Goal: Information Seeking & Learning: Understand process/instructions

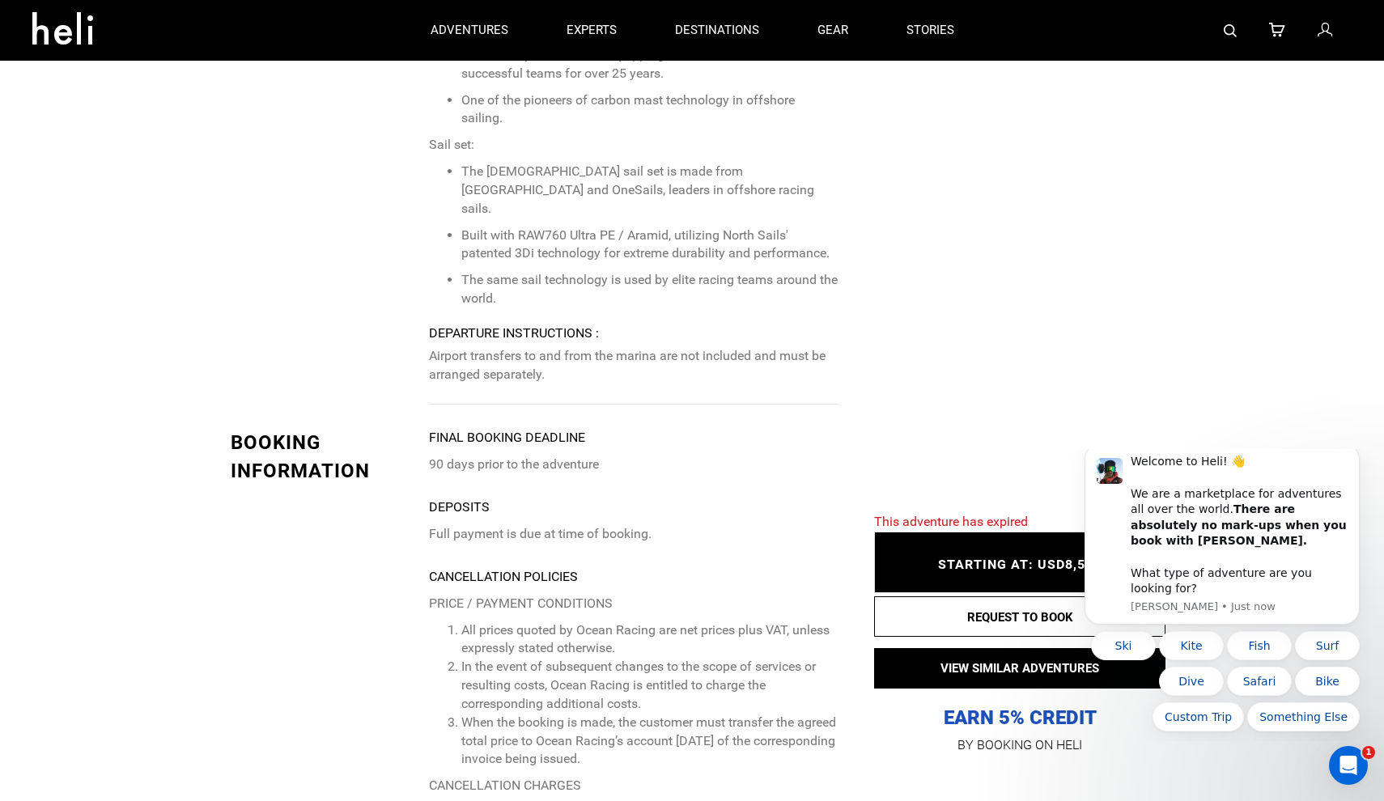
scroll to position [6433, 0]
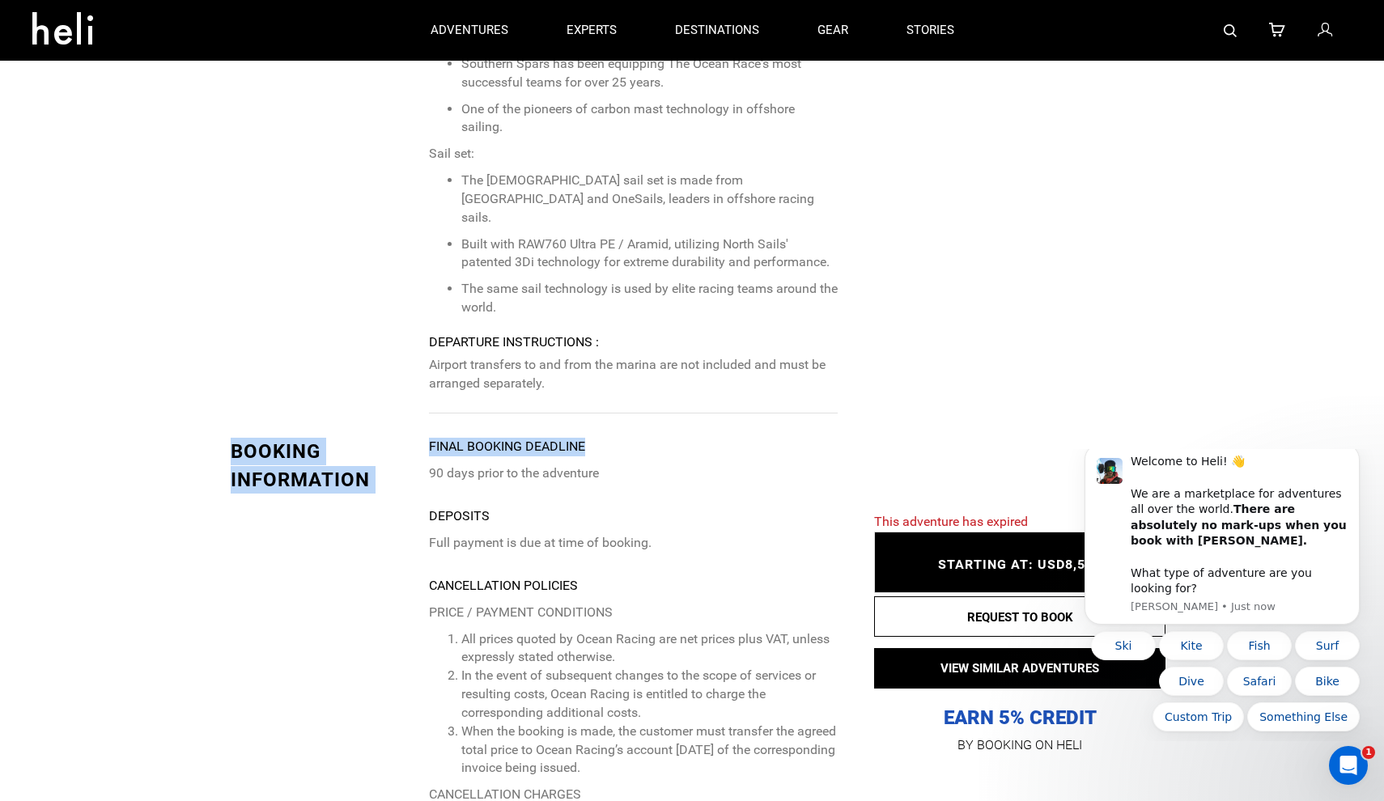
drag, startPoint x: 588, startPoint y: 309, endPoint x: 426, endPoint y: 306, distance: 161.9
click at [494, 465] on p "90 days prior to the adventure" at bounding box center [633, 474] width 409 height 19
drag, startPoint x: 495, startPoint y: 374, endPoint x: 420, endPoint y: 373, distance: 74.5
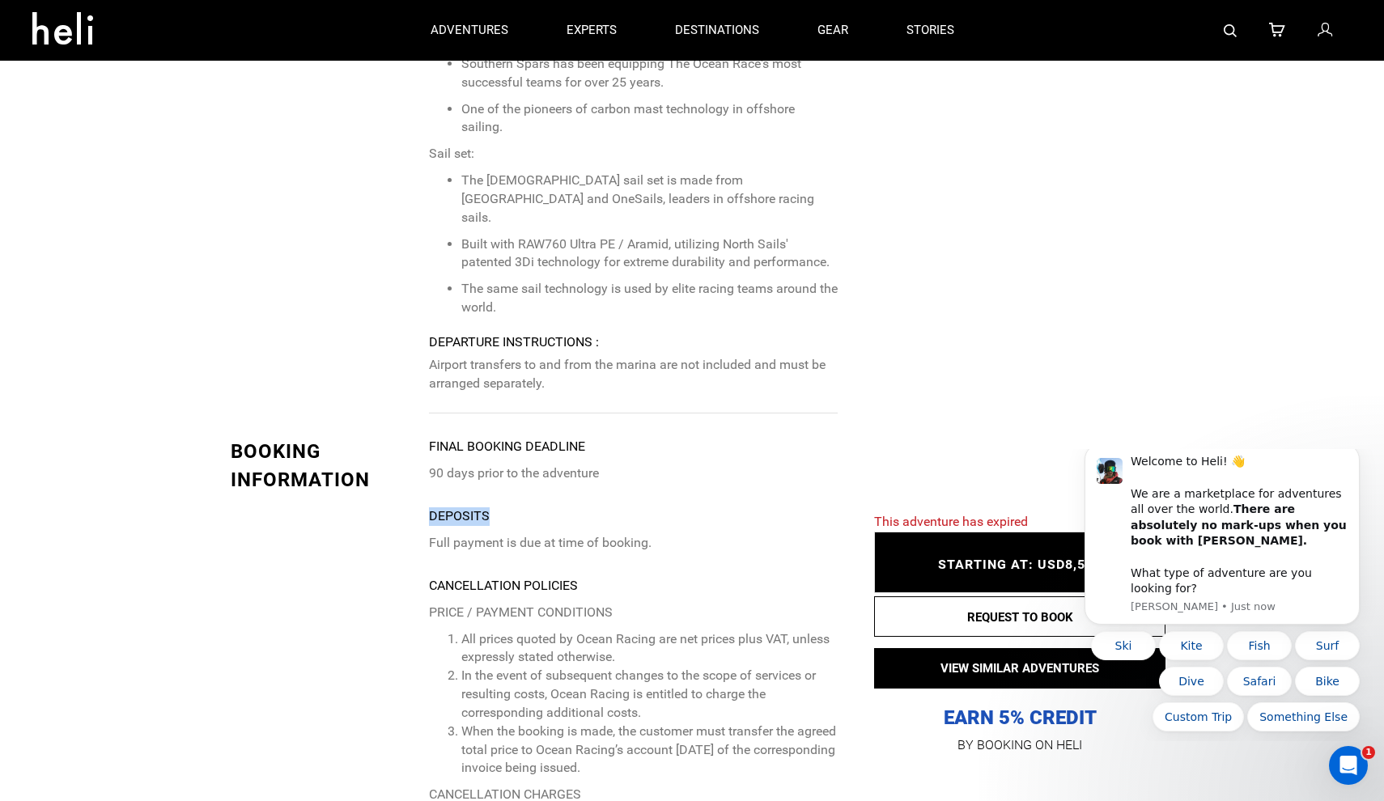
copy strong "Deposits"
drag, startPoint x: 654, startPoint y: 403, endPoint x: 425, endPoint y: 405, distance: 229.1
copy p "Full payment is due at time of booking."
drag, startPoint x: 584, startPoint y: 444, endPoint x: 410, endPoint y: 444, distance: 173.2
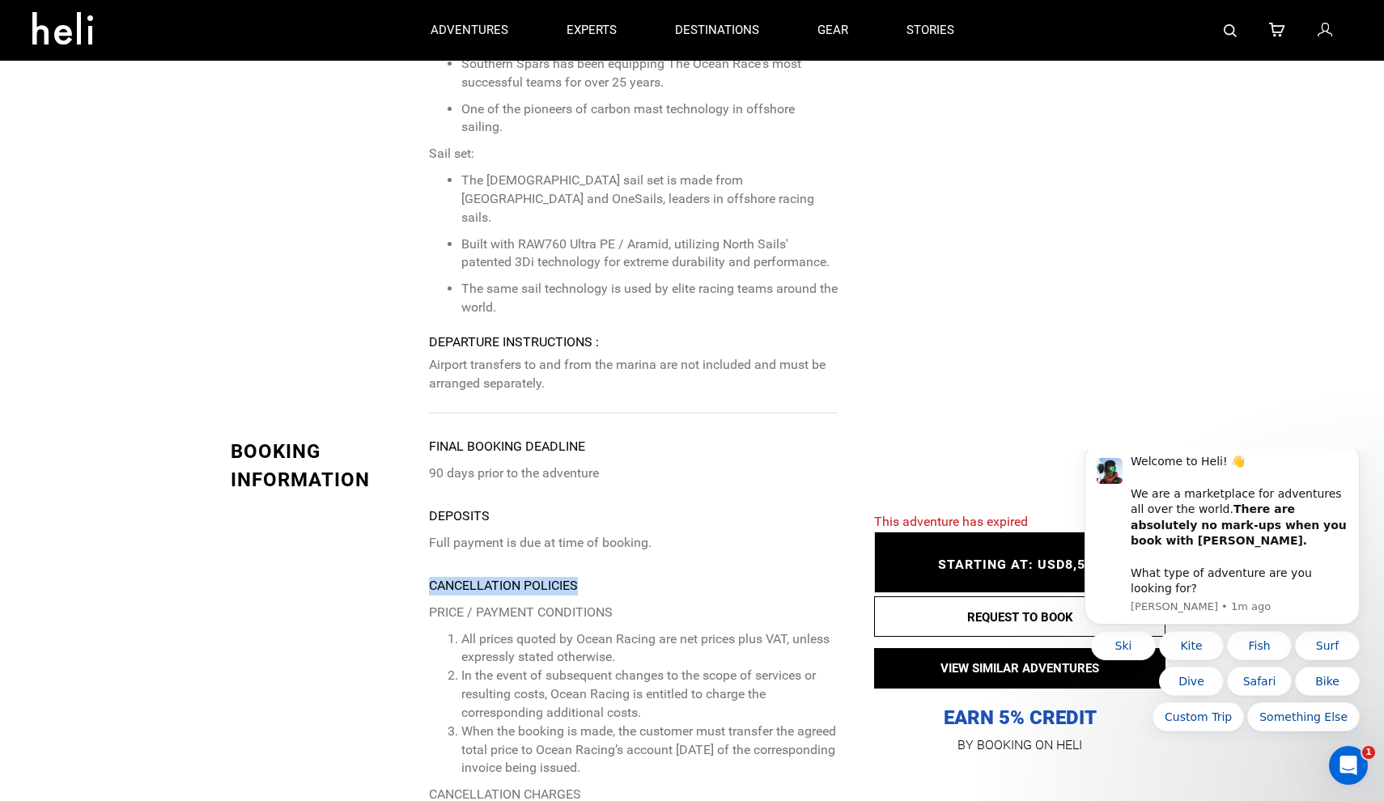
copy strong "Cancellation Policies"
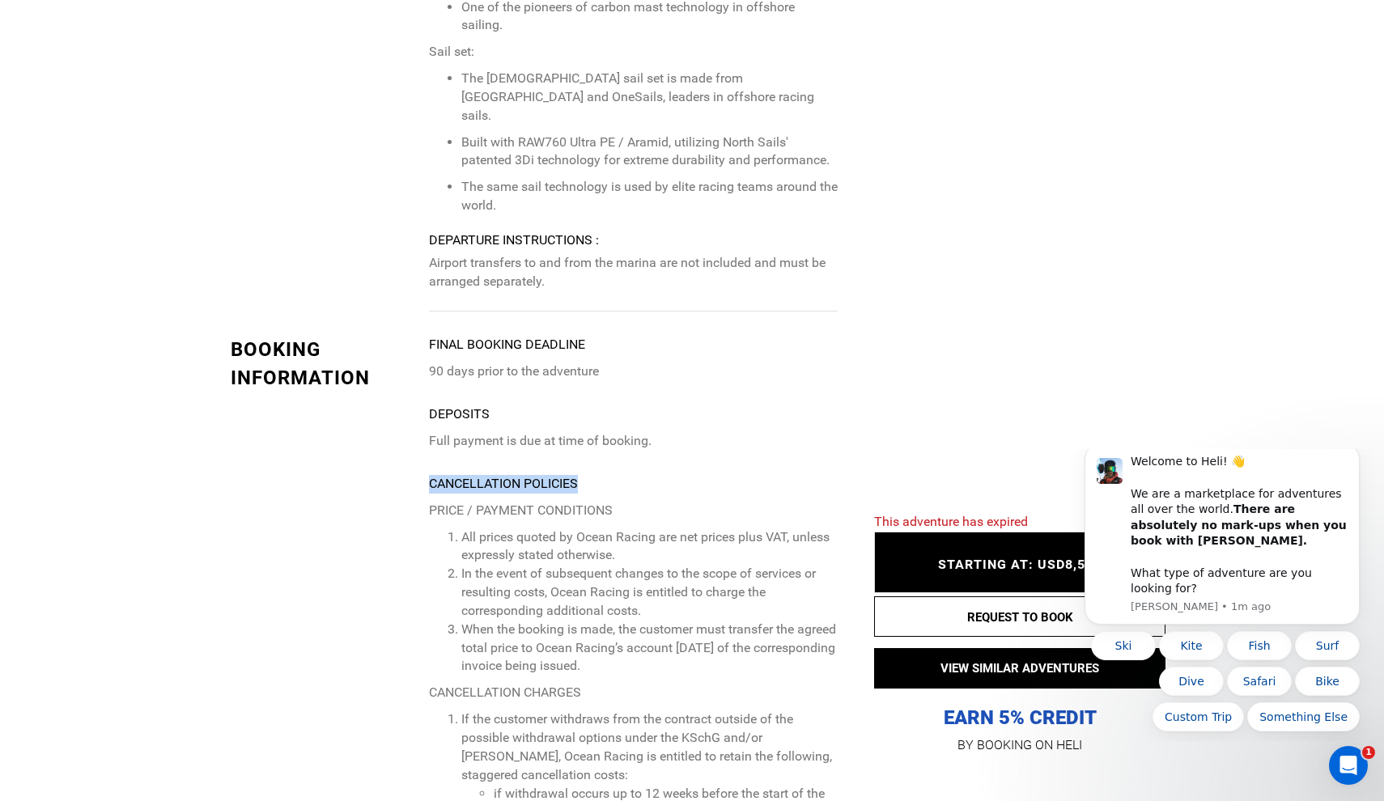
scroll to position [6542, 0]
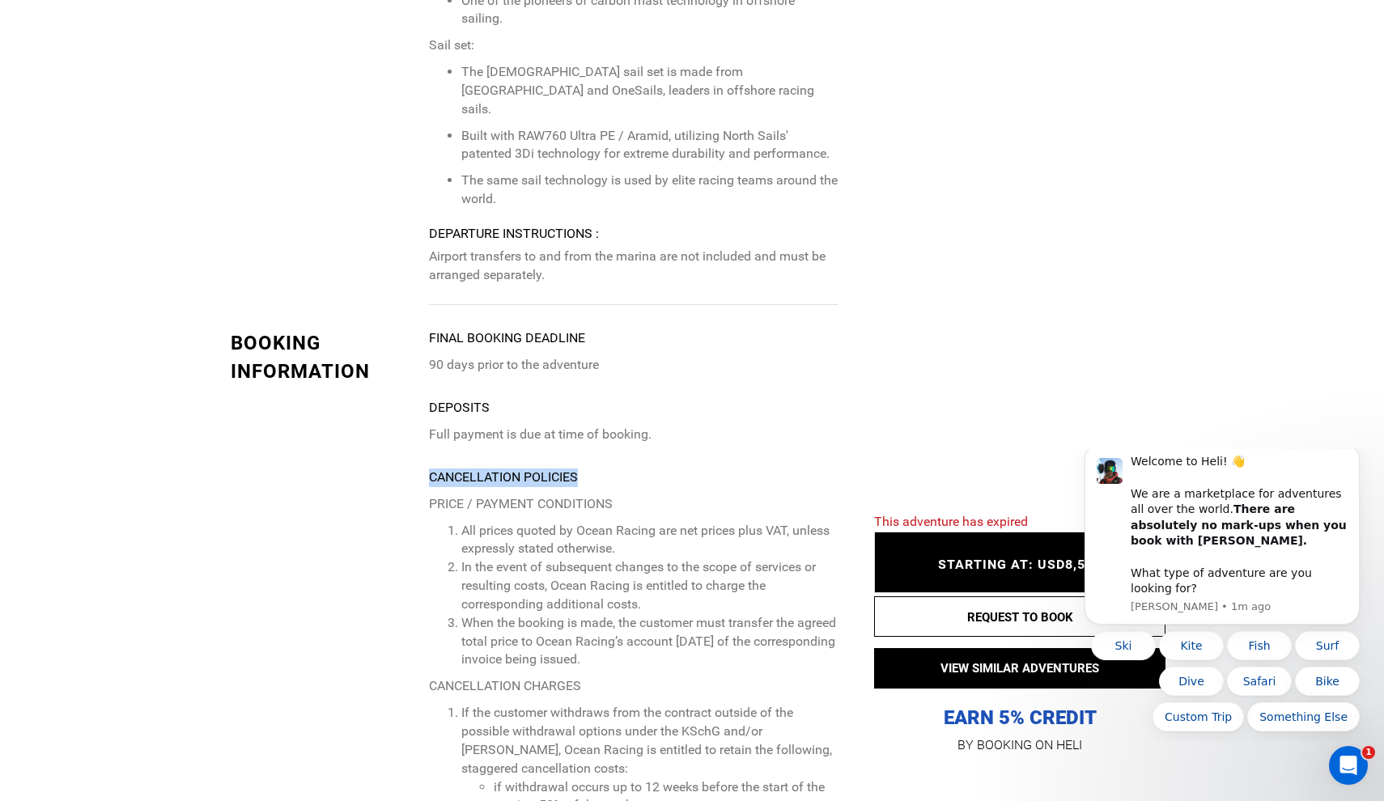
copy strong "Cancellation Policies"
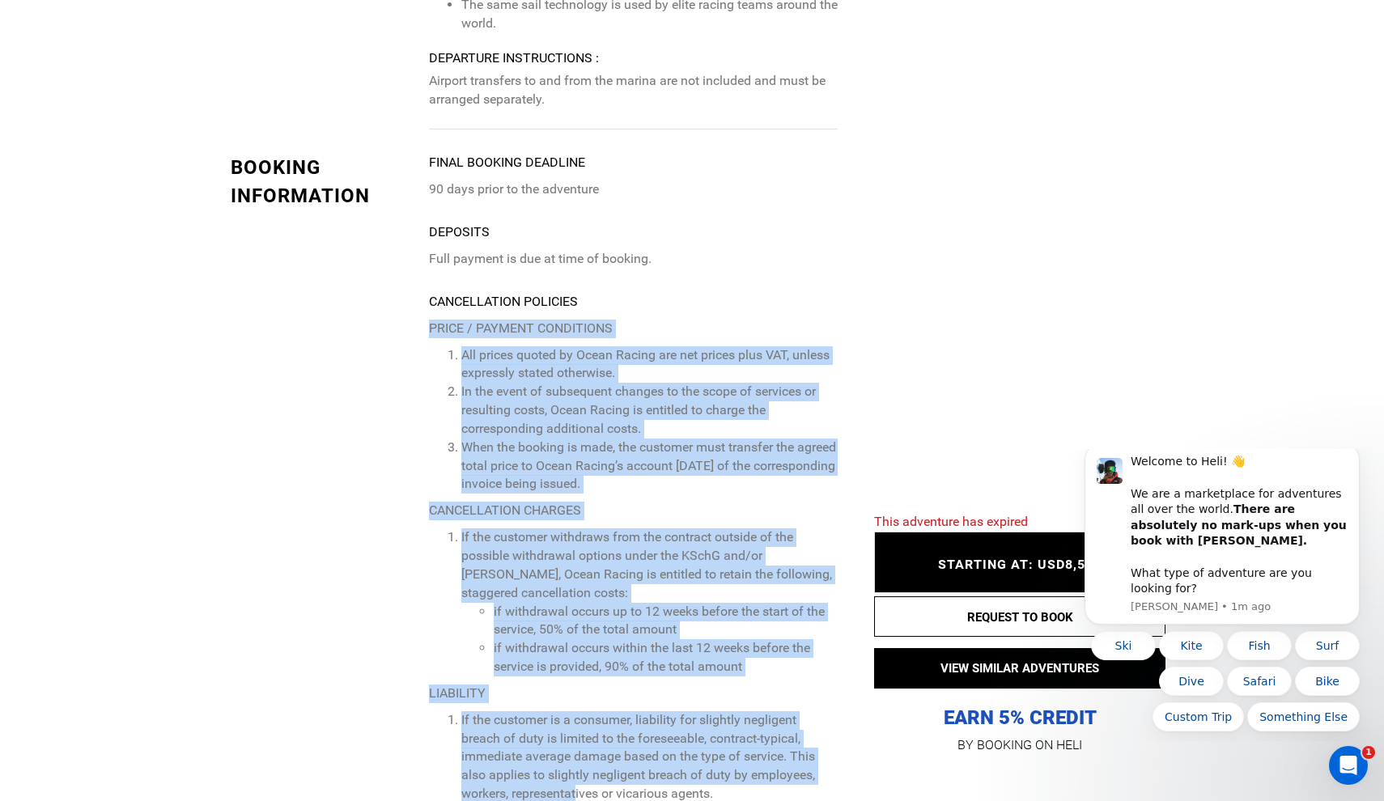
scroll to position [6724, 0]
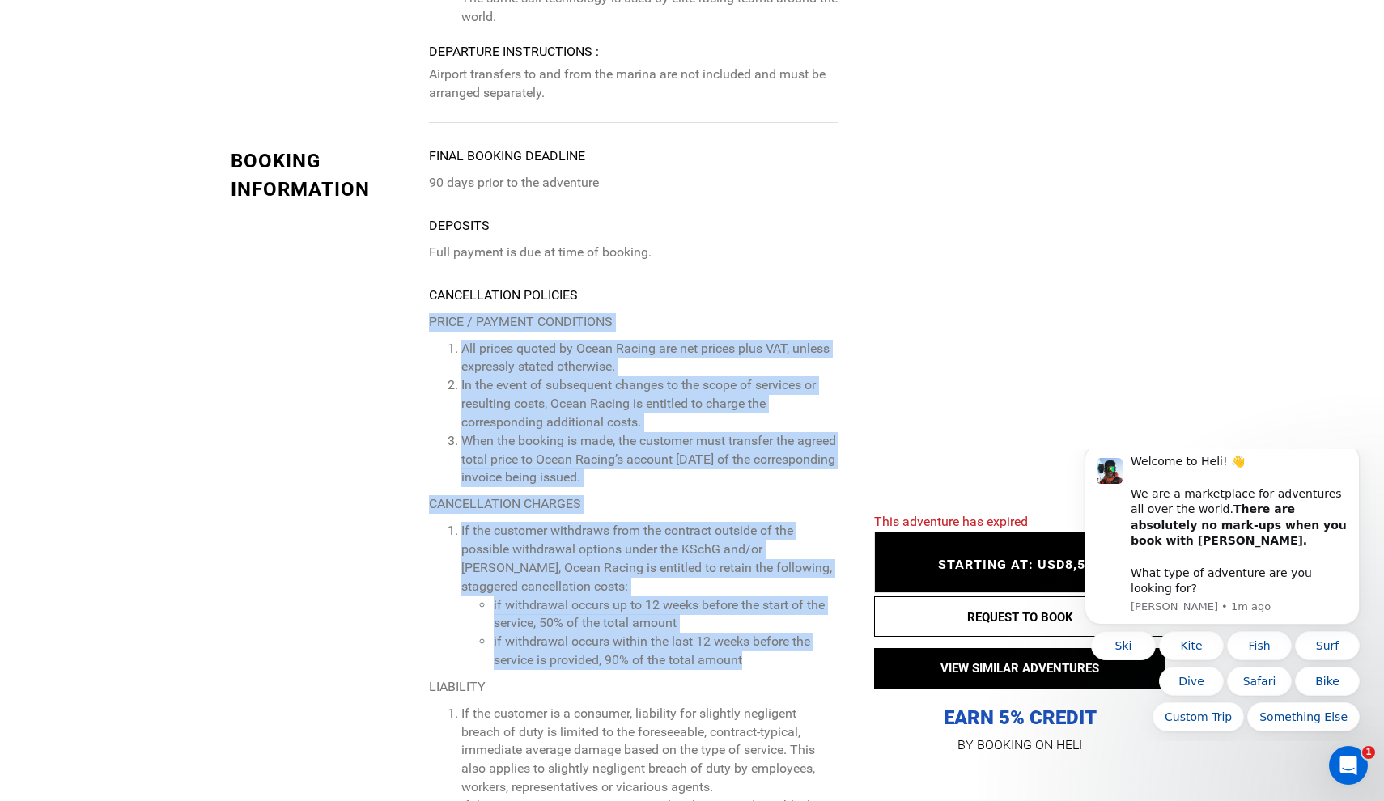
drag, startPoint x: 430, startPoint y: 356, endPoint x: 754, endPoint y: 507, distance: 357.1
click at [754, 507] on p "PRICE / PAYMENT CONDITIONS All prices quoted by Ocean Racing are net prices plu…" at bounding box center [633, 804] width 409 height 983
copy p "PRICE / PAYMENT CONDITIONS All prices quoted by Ocean Racing are net prices plu…"
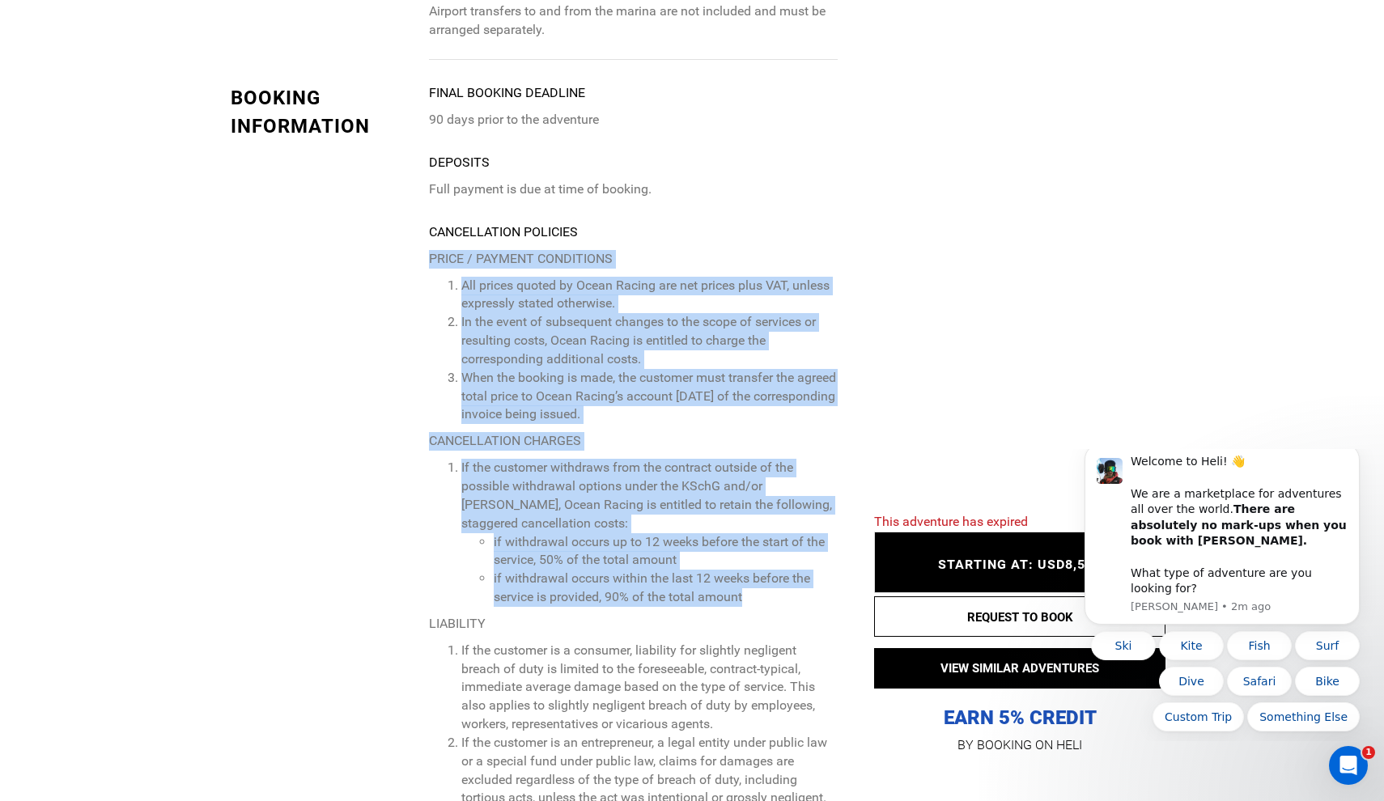
scroll to position [6826, 0]
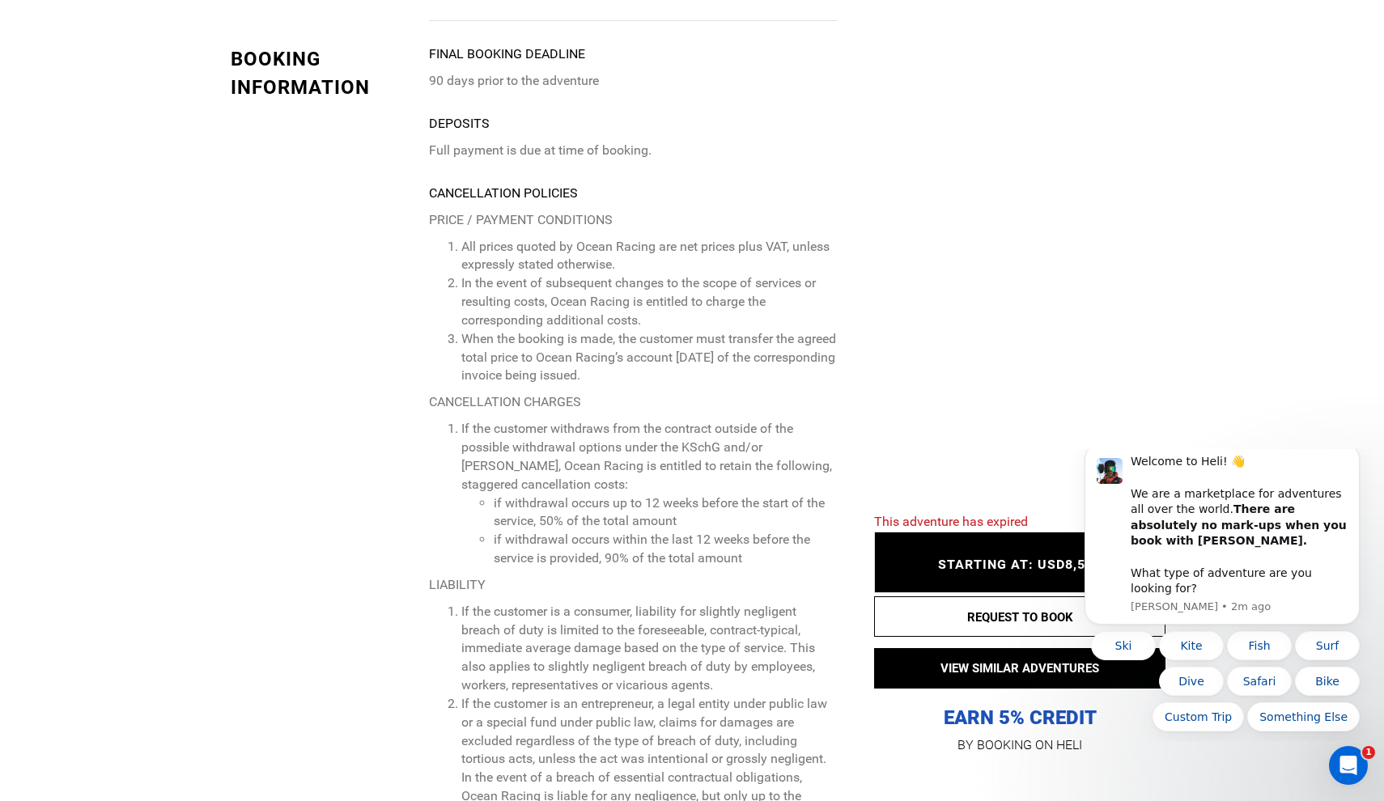
click at [488, 576] on p "LIABILITY" at bounding box center [633, 585] width 409 height 19
drag, startPoint x: 486, startPoint y: 435, endPoint x: 423, endPoint y: 433, distance: 63.2
click at [423, 433] on div "BOOKING INFORMATION Final booking deadline 90 days prior to the adventure Depos…" at bounding box center [534, 806] width 631 height 1523
copy p "LIABILITY"
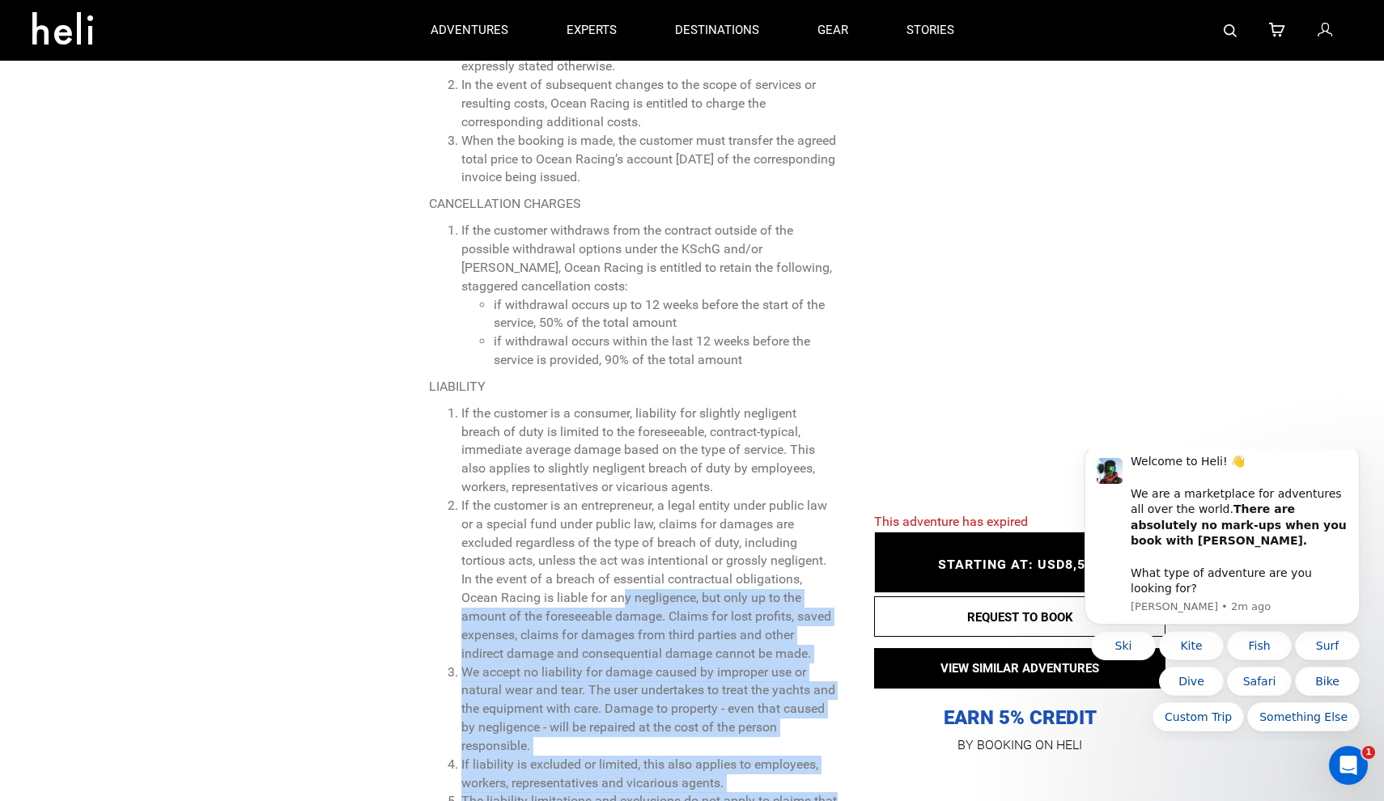
scroll to position [6993, 0]
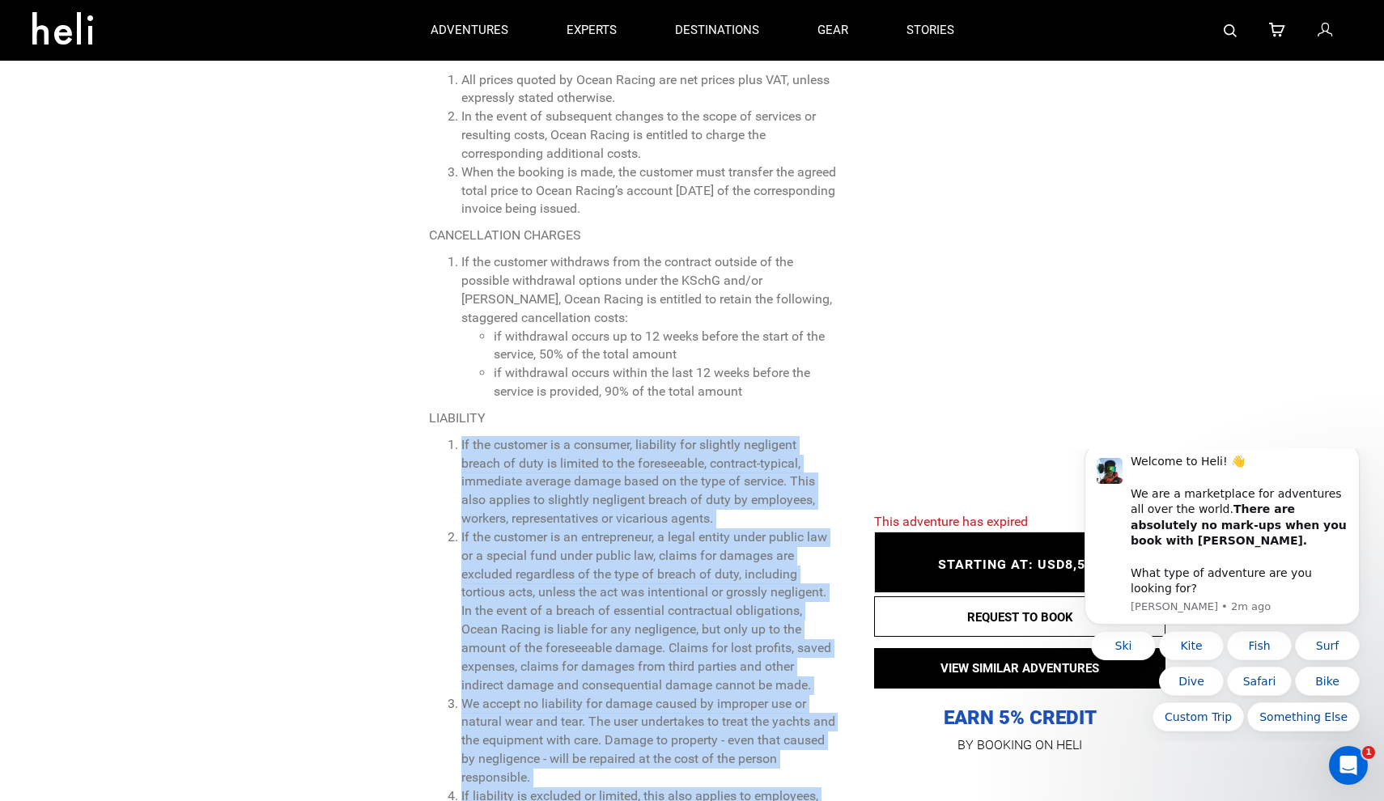
drag, startPoint x: 697, startPoint y: 520, endPoint x: 428, endPoint y: 286, distance: 356.3
click at [429, 436] on ol "If the customer is a consumer, liability for slightly negligent breach of duty …" at bounding box center [633, 732] width 409 height 592
copy ol "If the customer is a consumer, liability for slightly negligent breach of duty …"
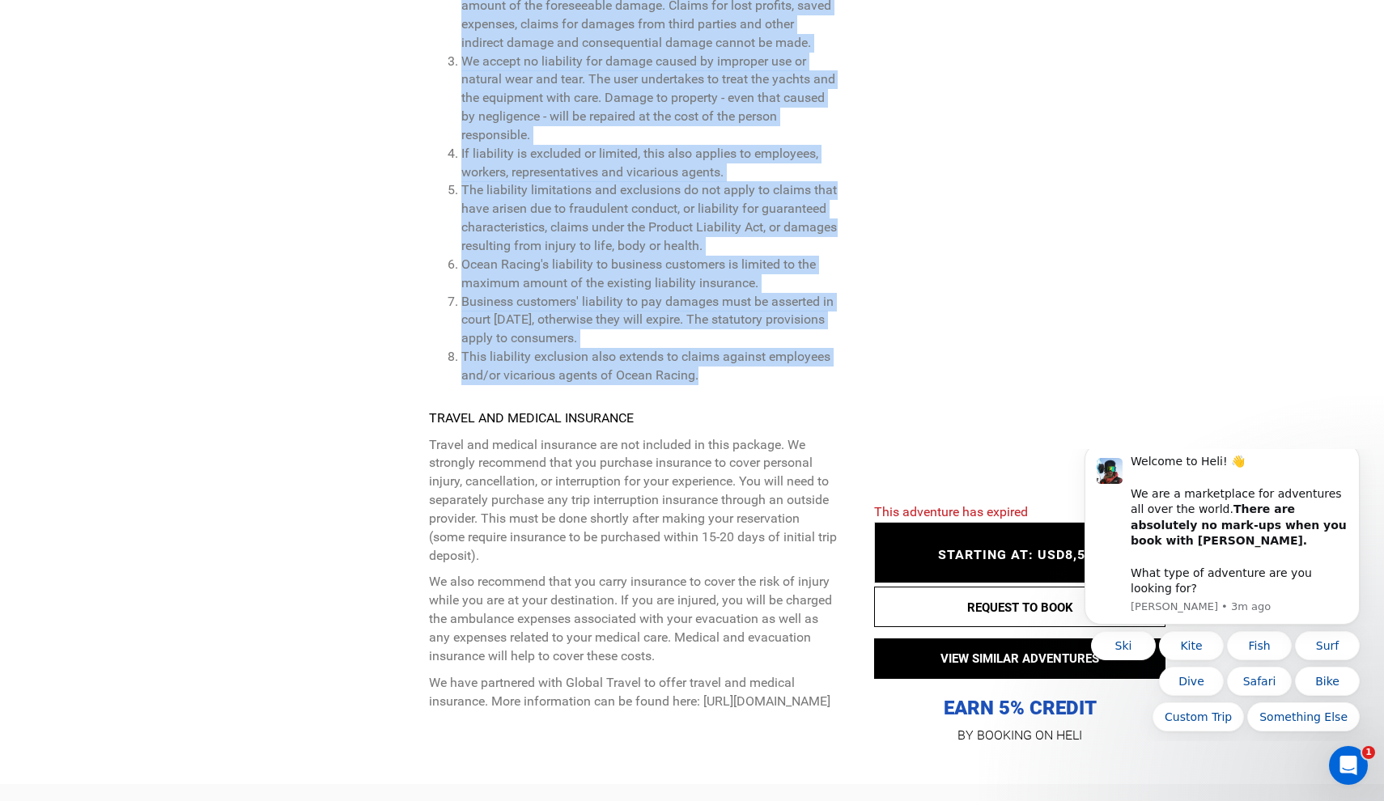
scroll to position [7571, 0]
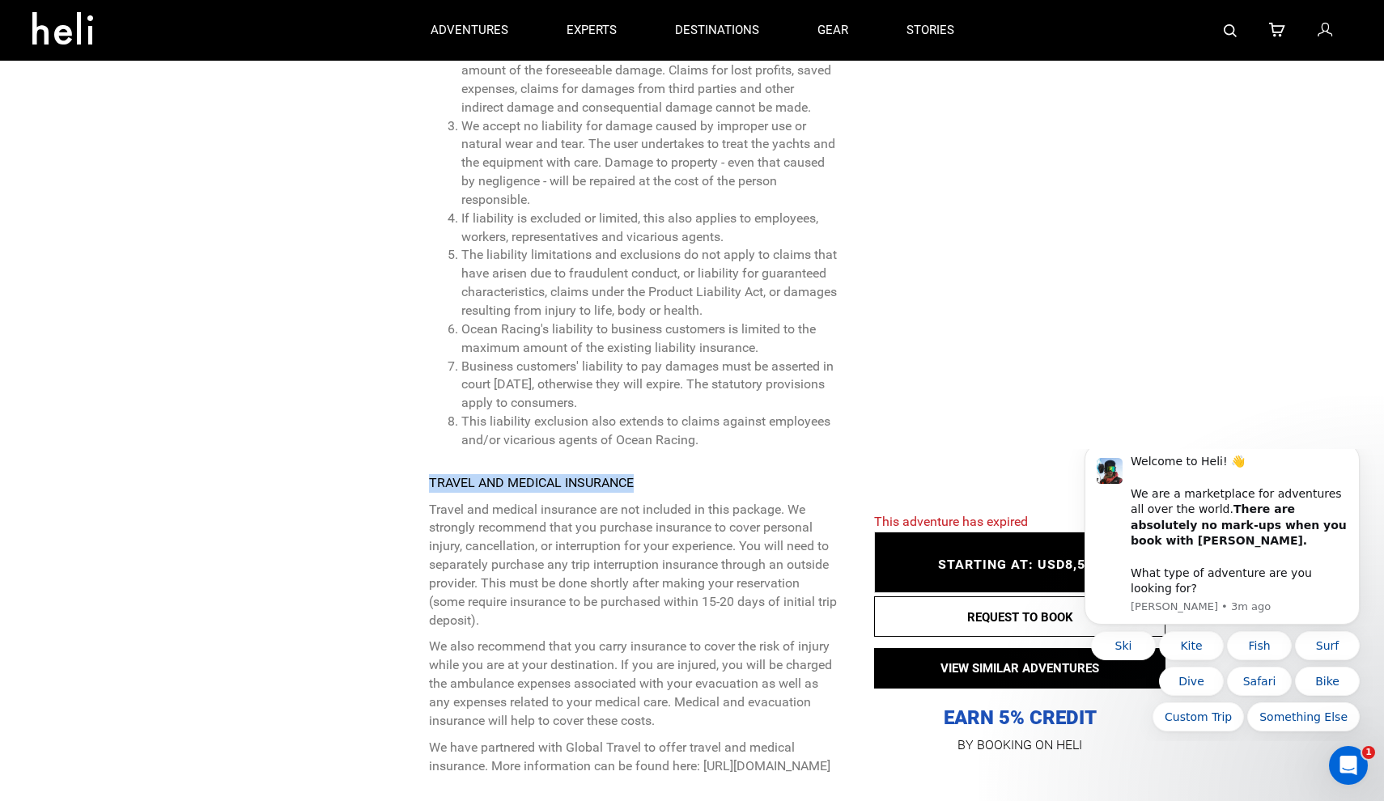
drag, startPoint x: 641, startPoint y: 315, endPoint x: 409, endPoint y: 311, distance: 232.3
click at [409, 311] on div "BOOKING INFORMATION Final booking deadline 90 days prior to the adventure Depos…" at bounding box center [534, 62] width 631 height 1523
copy strong "TRAVEL AND MEDICAL INSURANCE"
click at [647, 739] on p "We have partnered with Global Travel to offer travel and medical insurance. Mor…" at bounding box center [633, 757] width 409 height 37
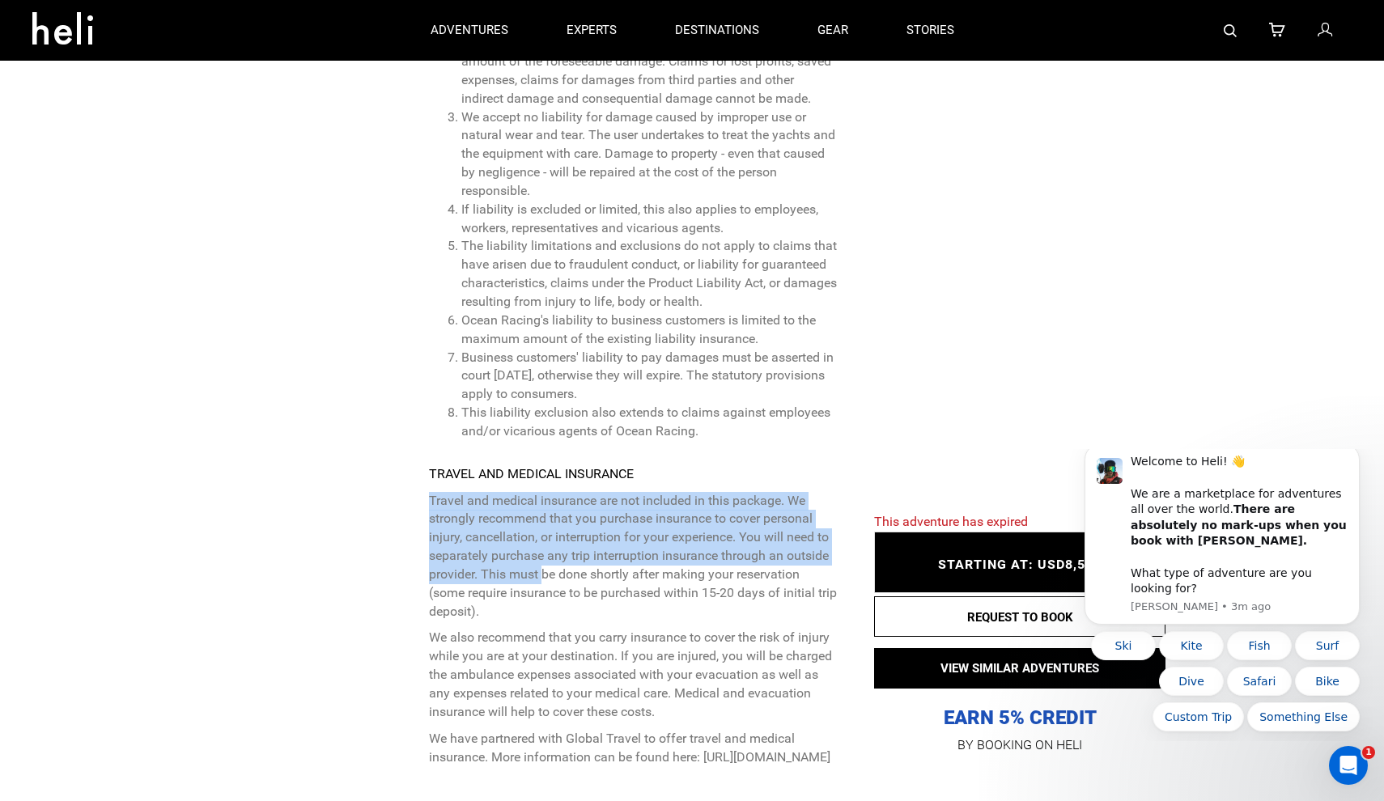
scroll to position [7578, 0]
drag, startPoint x: 427, startPoint y: 340, endPoint x: 661, endPoint y: 534, distance: 304.1
click at [661, 534] on div "BOOKING INFORMATION Final booking deadline 90 days prior to the adventure Depos…" at bounding box center [534, 54] width 631 height 1523
copy p "Travel and medical insurance are not included in this package. We strongly reco…"
